Goal: Find specific page/section: Find specific page/section

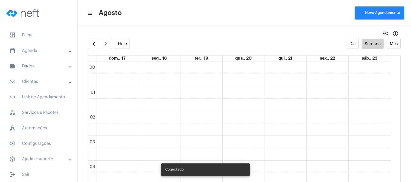
scroll to position [327, 0]
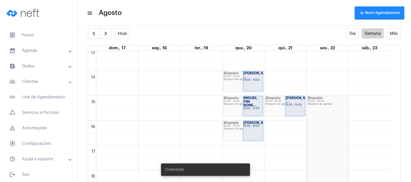
click at [56, 66] on mat-panel-title "text_snippet_outlined Dados" at bounding box center [39, 66] width 60 height 6
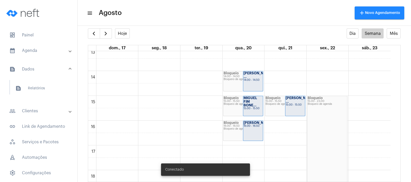
click at [45, 108] on mat-panel-title "people_outline Clientes" at bounding box center [39, 111] width 60 height 6
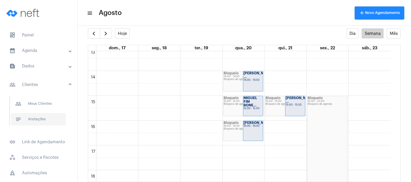
click at [46, 119] on span "notes Anotações" at bounding box center [38, 119] width 54 height 12
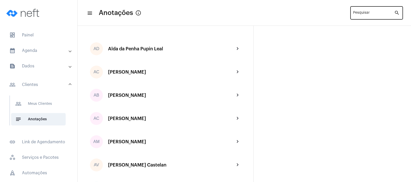
click at [367, 10] on div "Pesquisar" at bounding box center [373, 12] width 41 height 14
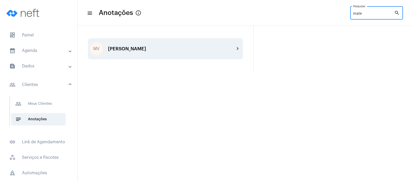
type input "mate"
click at [206, 52] on div "MV [PERSON_NAME] chevron_right" at bounding box center [165, 48] width 155 height 21
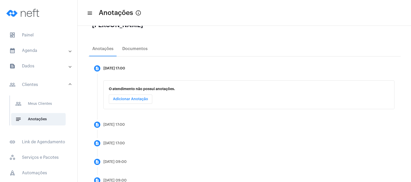
scroll to position [86, 0]
